Goal: Task Accomplishment & Management: Manage account settings

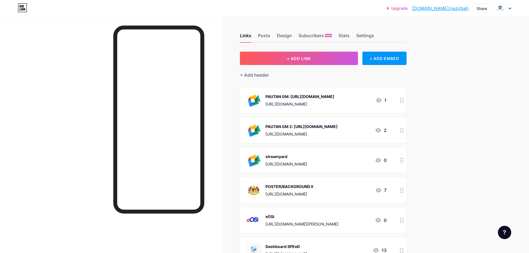
click at [404, 133] on icon at bounding box center [402, 130] width 4 height 5
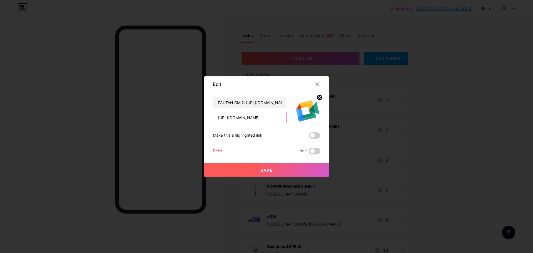
click at [269, 118] on input "https://meet.google.com/jvm-bgyy-uvp" at bounding box center [249, 117] width 73 height 11
paste input "streamyard.com/v96znxz3rz"
type input "[URL][DOMAIN_NAME]"
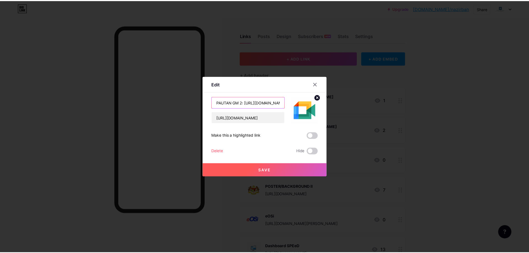
scroll to position [0, 0]
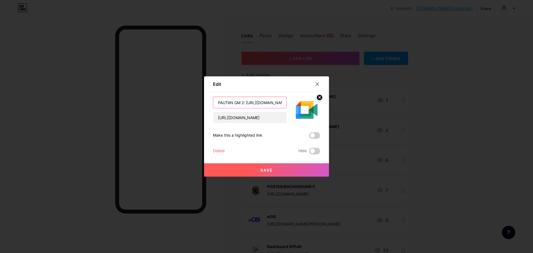
click at [258, 106] on input "PAUTAN GM 2: https://meet.google.com/jvm-bgyy-uvp" at bounding box center [249, 102] width 73 height 11
type input "STREAMYARD2"
click at [280, 169] on button "Save" at bounding box center [266, 169] width 125 height 13
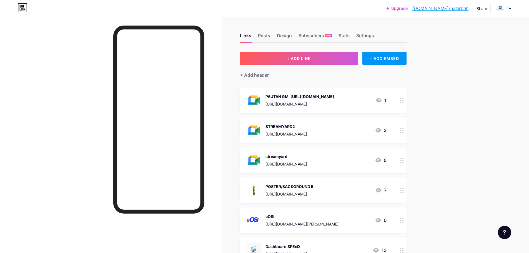
click at [401, 132] on circle at bounding box center [400, 132] width 1 height 1
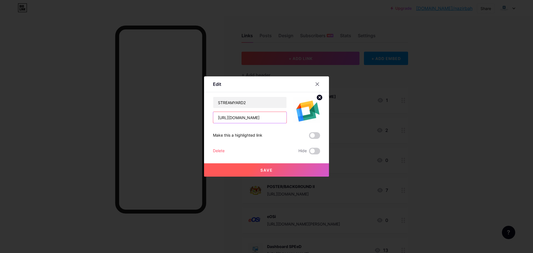
click at [249, 119] on input "[URL][DOMAIN_NAME]" at bounding box center [249, 117] width 73 height 11
paste input "q7y72kyd55"
type input "[URL][DOMAIN_NAME]"
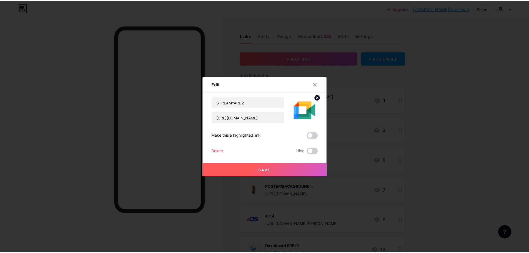
scroll to position [0, 0]
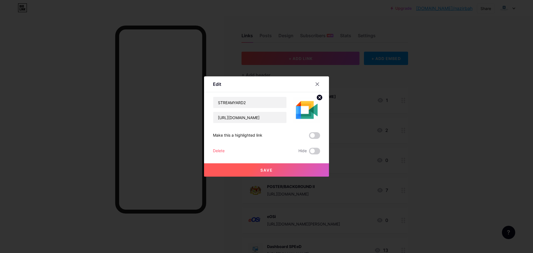
click at [282, 172] on button "Save" at bounding box center [266, 169] width 125 height 13
